Goal: Transaction & Acquisition: Purchase product/service

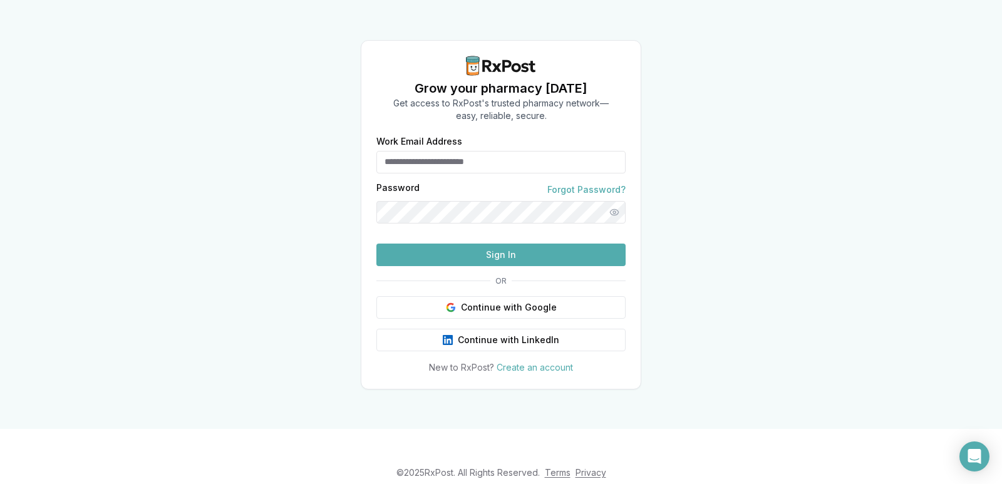
type input "**********"
click at [527, 266] on button "Sign In" at bounding box center [500, 255] width 249 height 23
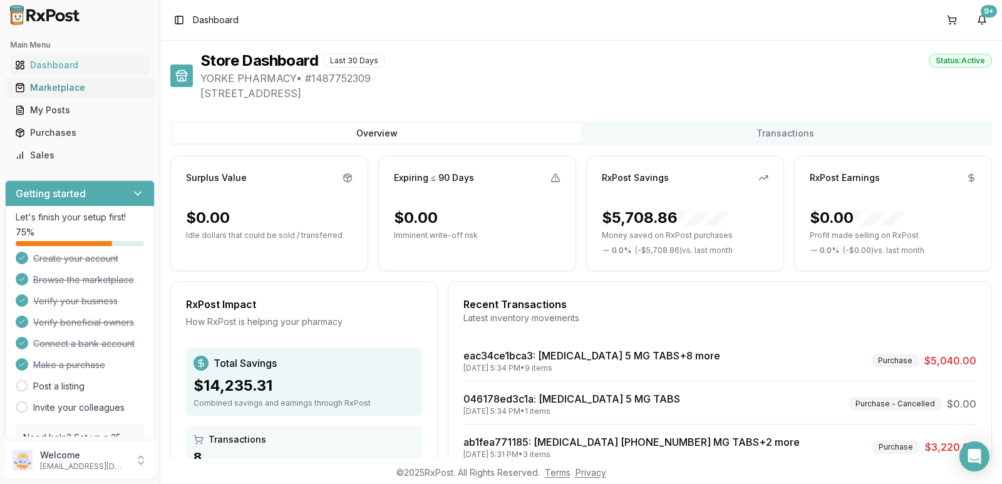
click at [64, 92] on div "Marketplace" at bounding box center [80, 87] width 130 height 13
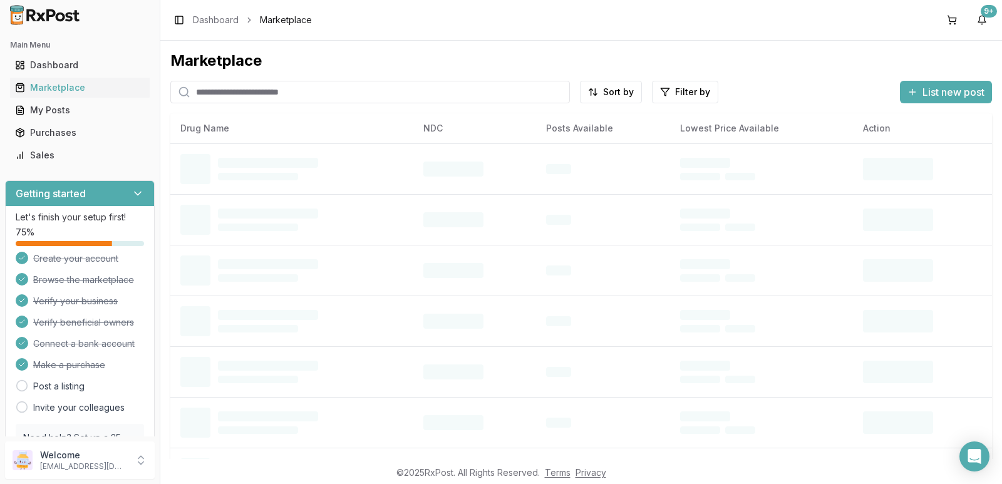
click at [235, 97] on input "search" at bounding box center [369, 92] width 399 height 23
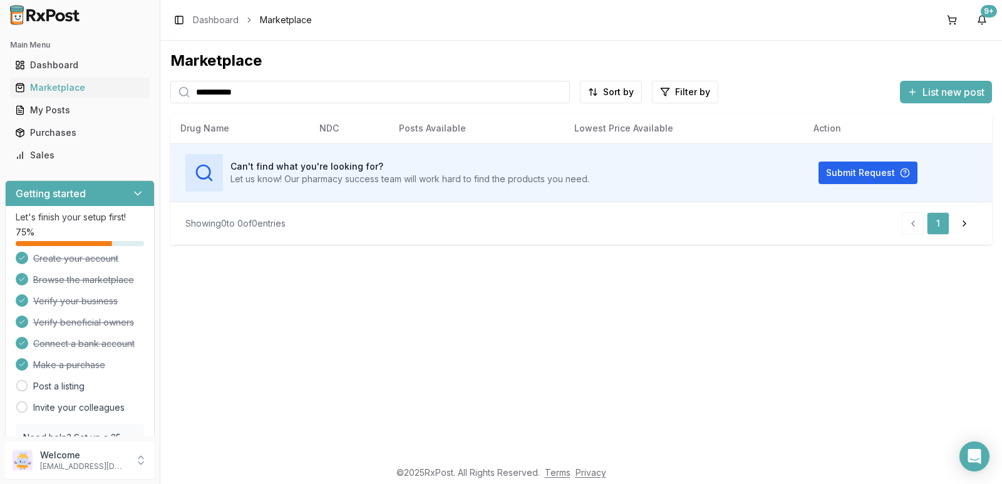
drag, startPoint x: 308, startPoint y: 90, endPoint x: 96, endPoint y: 143, distance: 218.2
click at [108, 143] on div "**********" at bounding box center [501, 242] width 1002 height 484
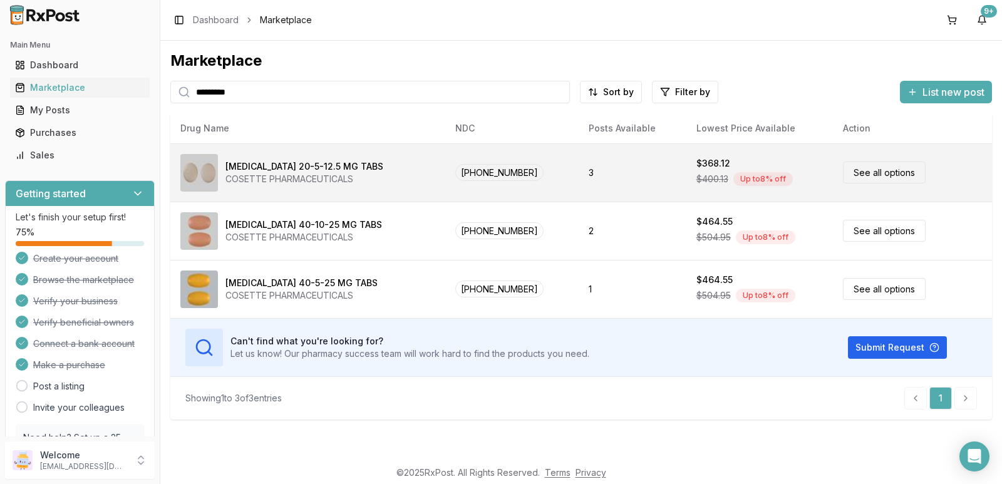
type input "*********"
click at [858, 168] on link "See all options" at bounding box center [884, 173] width 83 height 22
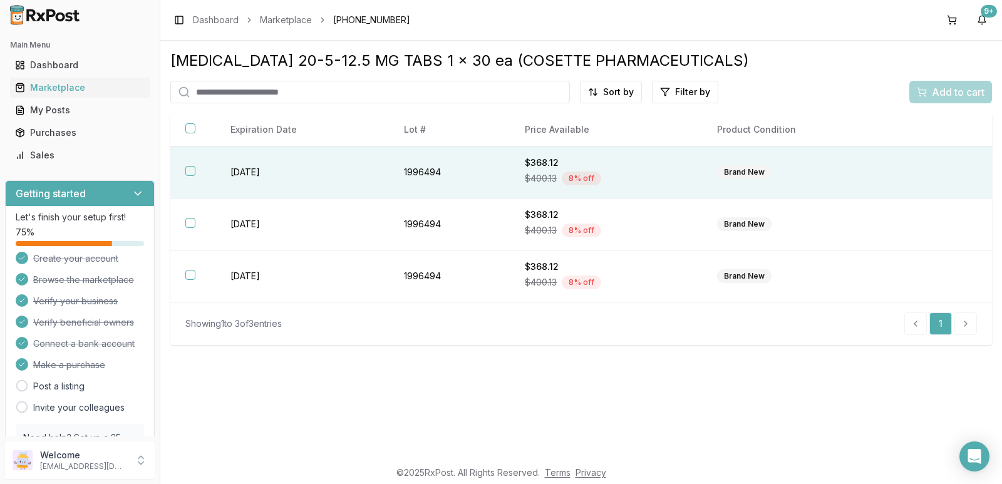
click at [187, 170] on button "button" at bounding box center [190, 171] width 10 height 10
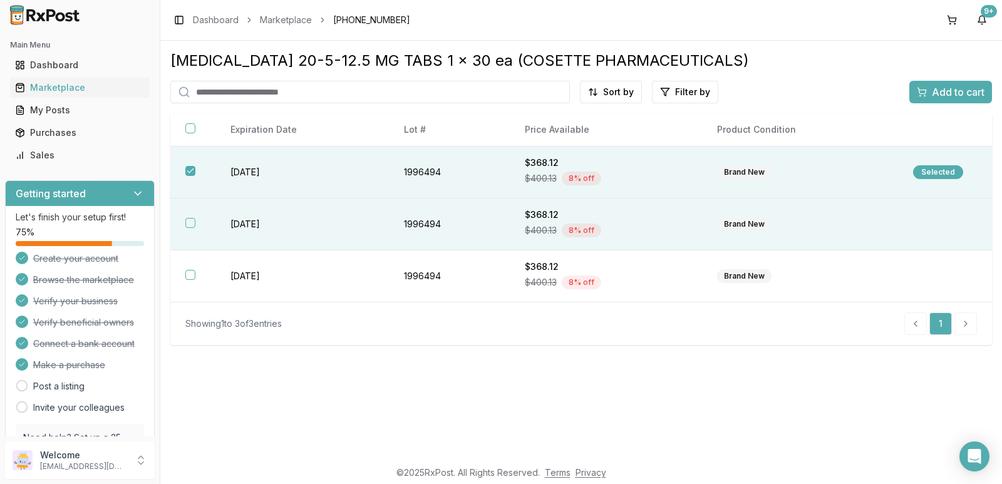
drag, startPoint x: 187, startPoint y: 214, endPoint x: 190, endPoint y: 229, distance: 15.2
click at [190, 222] on th at bounding box center [192, 224] width 45 height 52
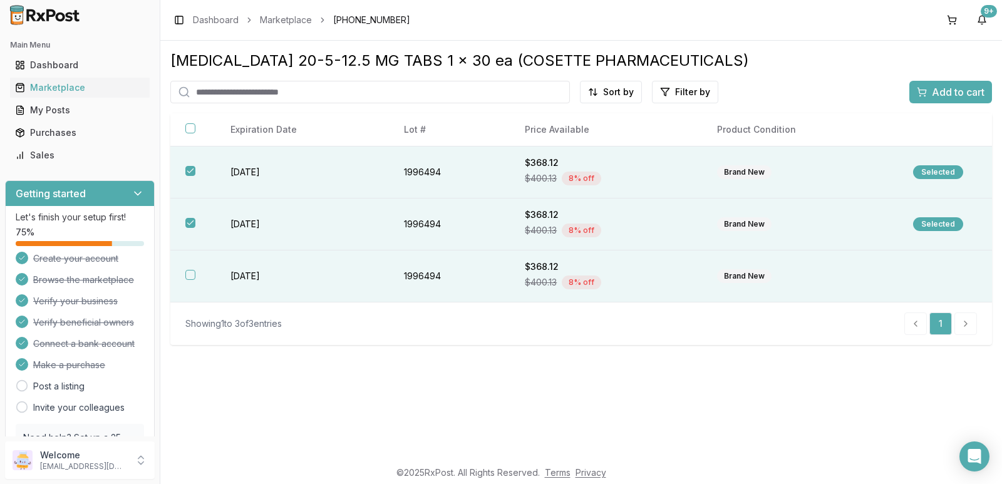
click at [193, 281] on th at bounding box center [192, 276] width 45 height 52
click at [964, 96] on span "Add to cart" at bounding box center [958, 92] width 53 height 15
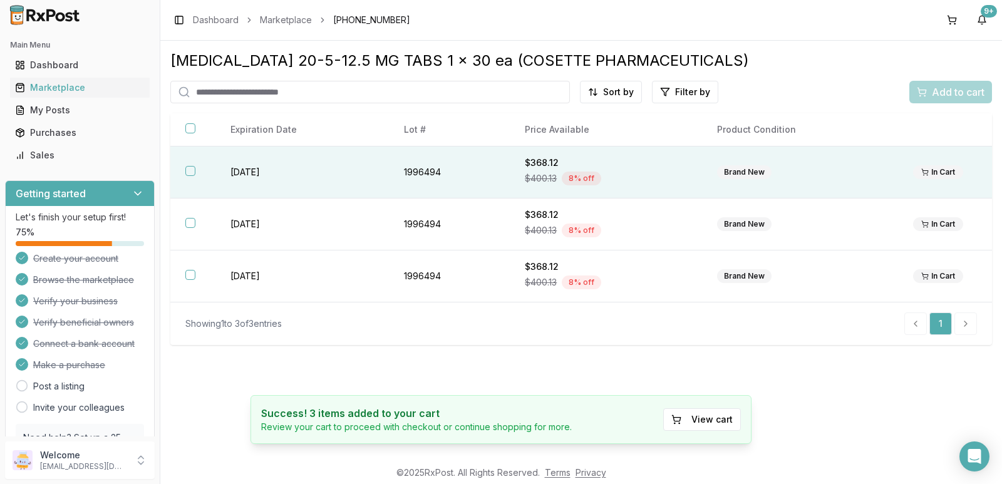
click at [181, 179] on th at bounding box center [192, 173] width 45 height 52
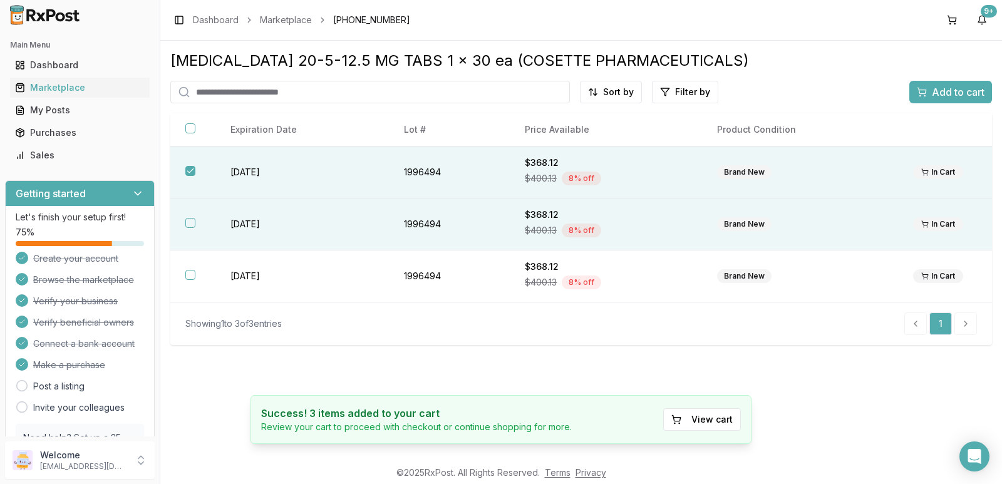
click at [193, 222] on button "button" at bounding box center [190, 223] width 10 height 10
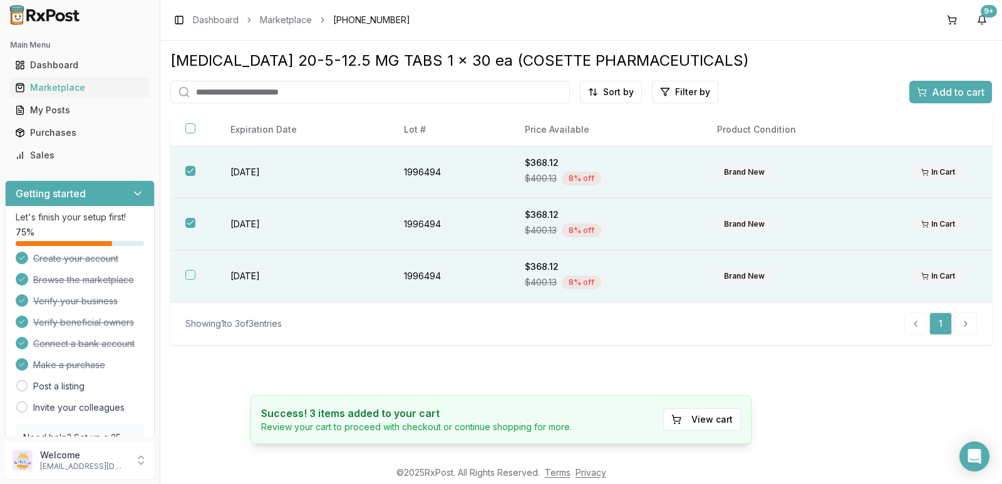
click at [196, 279] on th at bounding box center [192, 276] width 45 height 52
click at [944, 99] on span "Add to cart" at bounding box center [958, 92] width 53 height 15
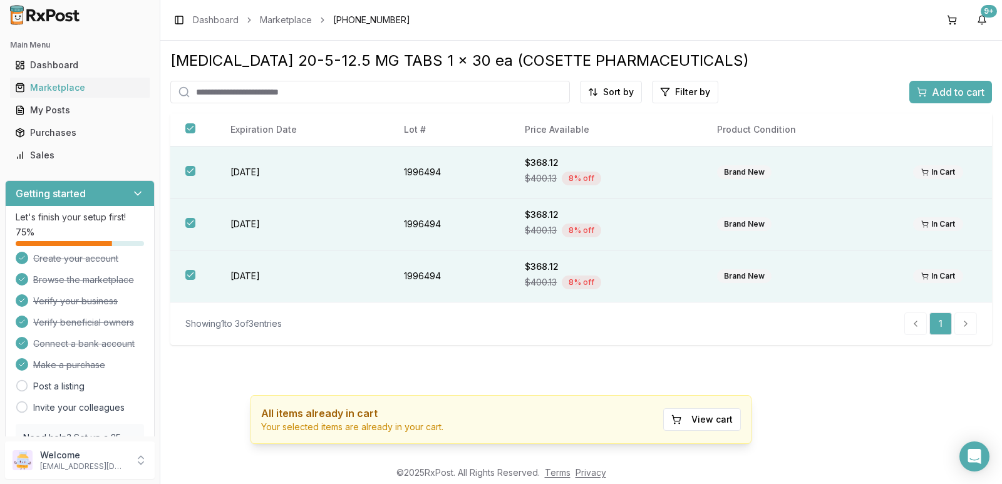
click at [947, 93] on span "Add to cart" at bounding box center [958, 92] width 53 height 15
click at [949, 22] on button at bounding box center [952, 20] width 20 height 20
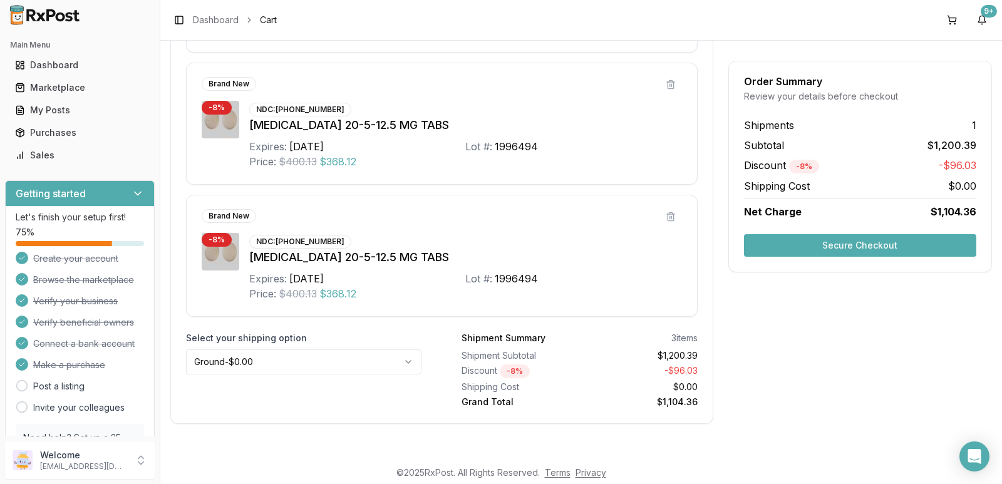
scroll to position [339, 0]
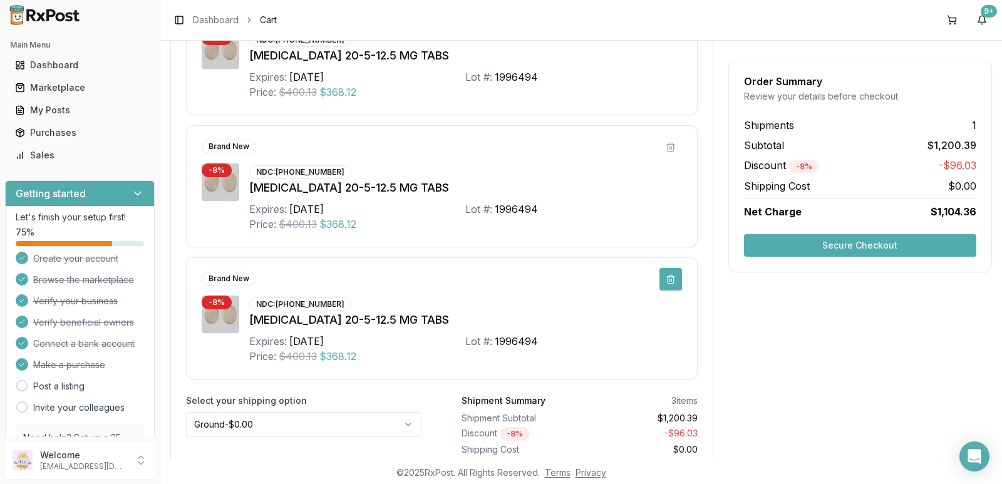
click at [665, 283] on button at bounding box center [670, 279] width 23 height 23
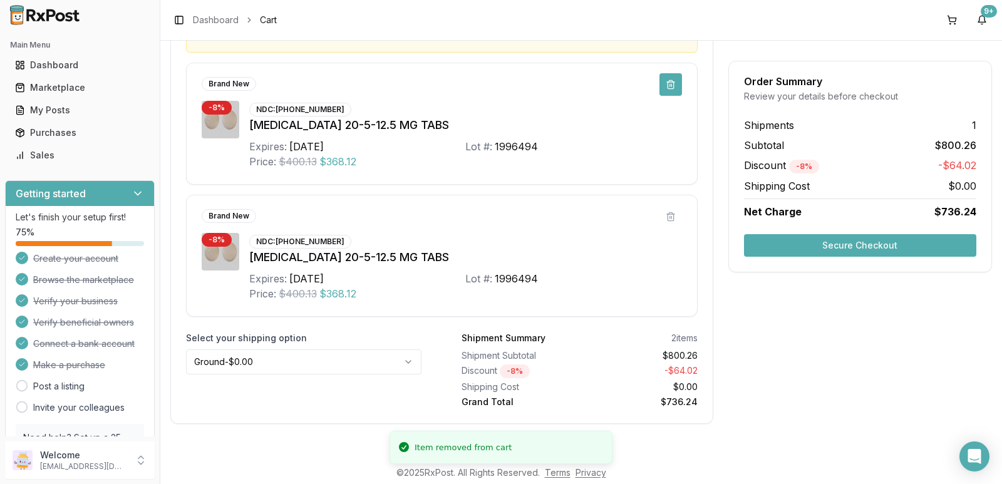
click at [664, 87] on button at bounding box center [670, 84] width 23 height 23
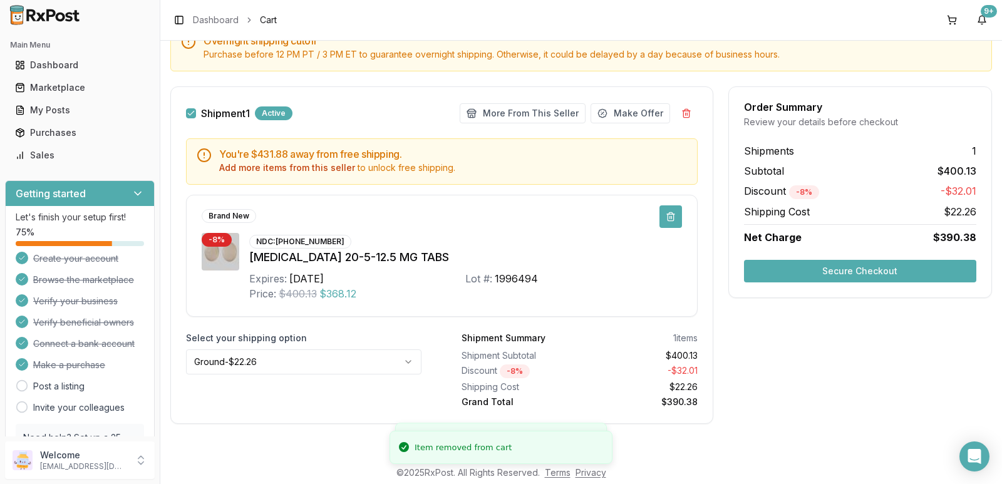
click at [671, 220] on button at bounding box center [670, 216] width 23 height 23
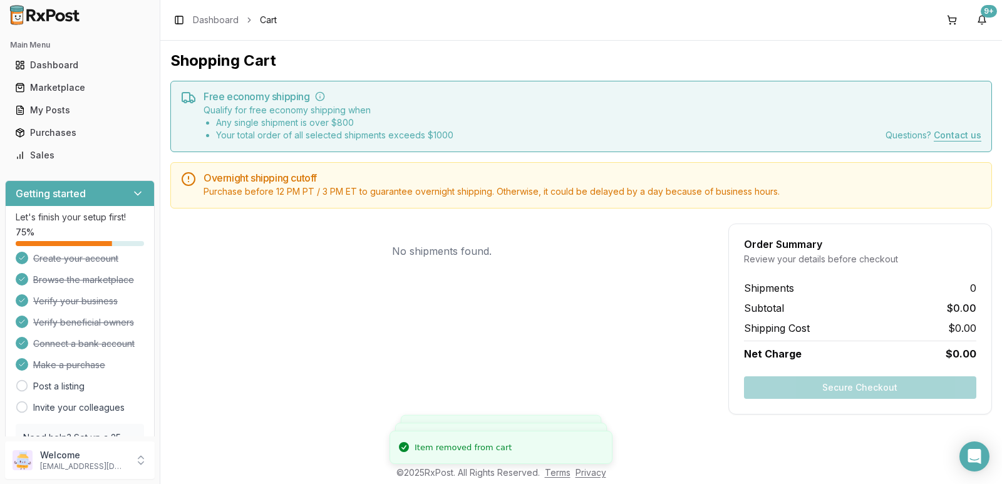
scroll to position [0, 0]
click at [68, 86] on div "Marketplace" at bounding box center [80, 87] width 130 height 13
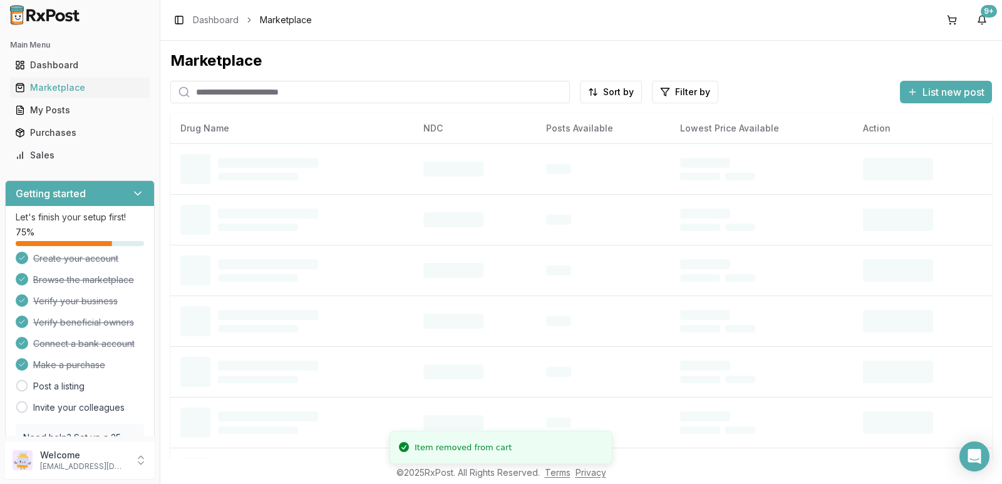
click at [296, 91] on input "search" at bounding box center [369, 92] width 399 height 23
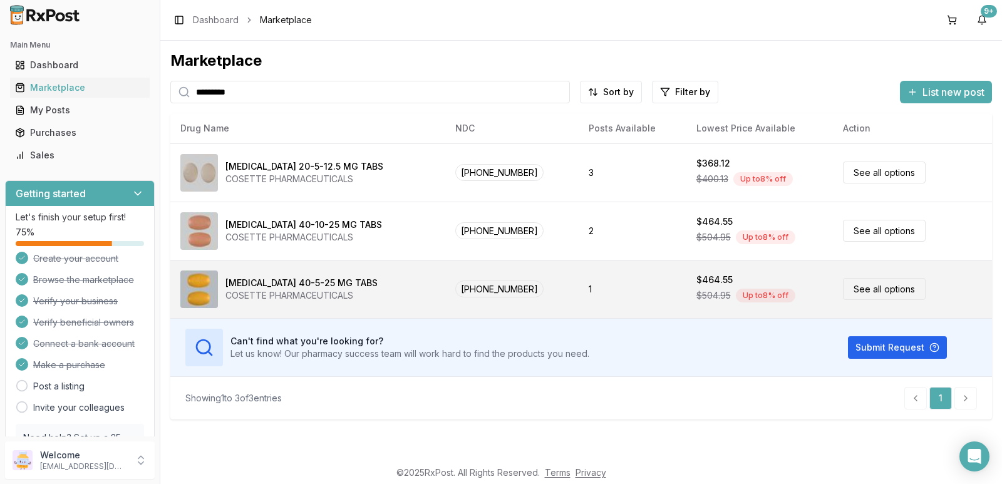
type input "*********"
click at [872, 299] on link "See all options" at bounding box center [884, 289] width 83 height 22
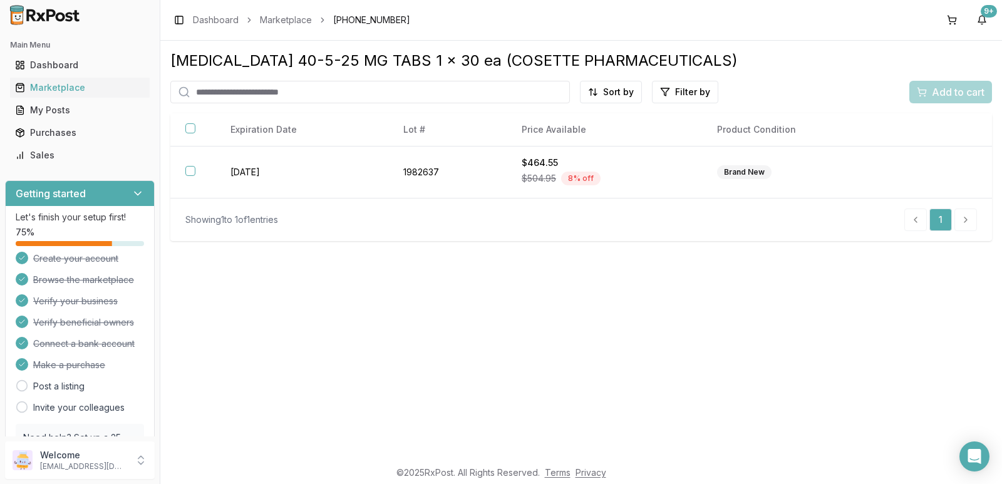
click at [876, 292] on div "[MEDICAL_DATA] 40-5-25 MG TABS 1 x 30 ea (COSETTE PHARMACEUTICALS) Sort by Filt…" at bounding box center [580, 250] width 841 height 418
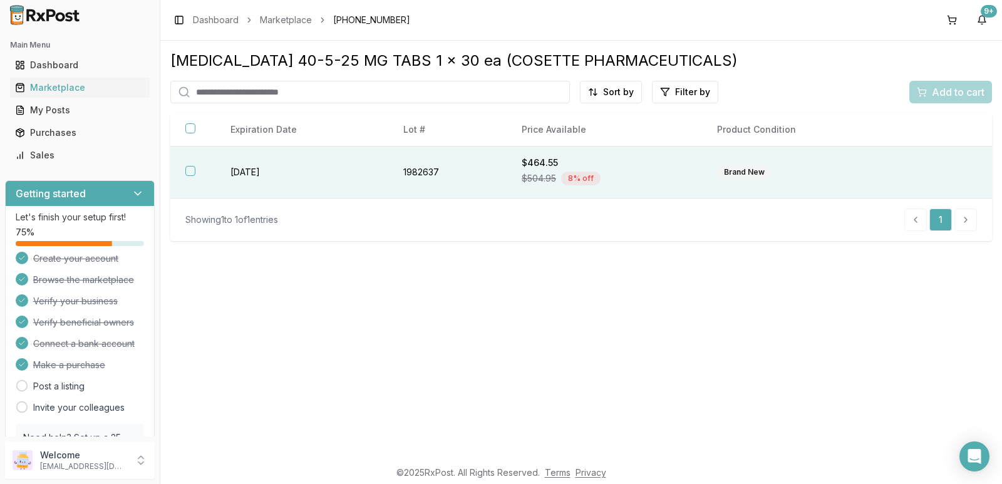
click at [193, 168] on button "button" at bounding box center [190, 171] width 10 height 10
click at [945, 91] on span "Add to cart" at bounding box center [958, 92] width 53 height 15
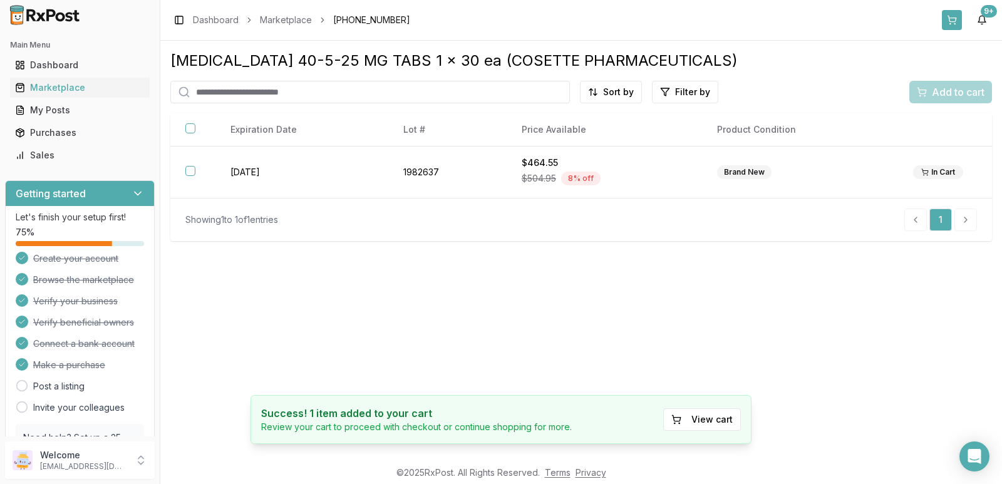
click at [952, 23] on button at bounding box center [952, 20] width 20 height 20
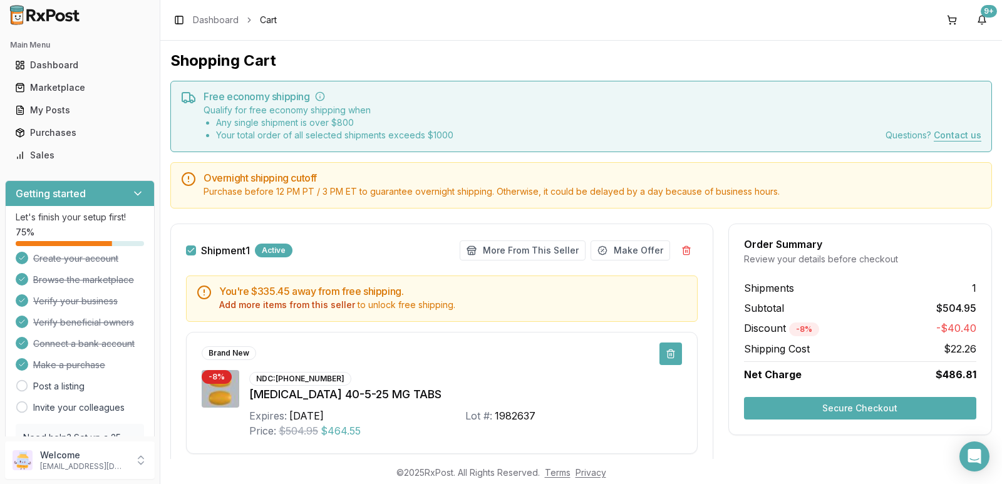
click at [664, 350] on button at bounding box center [670, 353] width 23 height 23
